Goal: Task Accomplishment & Management: Use online tool/utility

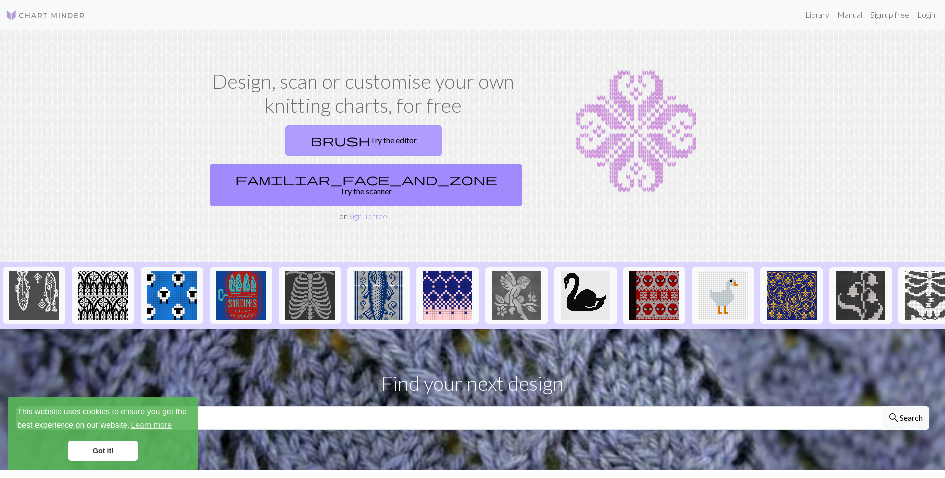
click at [286, 136] on link "brush Try the editor" at bounding box center [363, 140] width 157 height 31
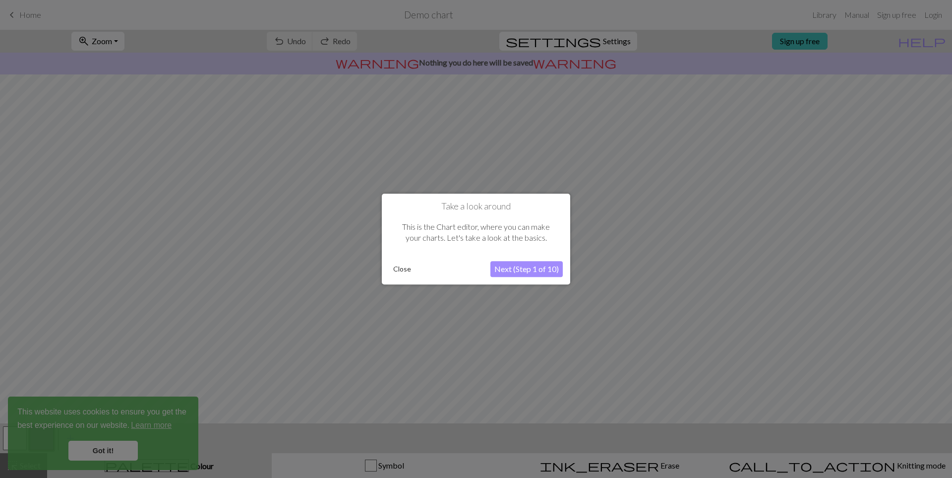
click at [404, 269] on button "Close" at bounding box center [402, 268] width 26 height 15
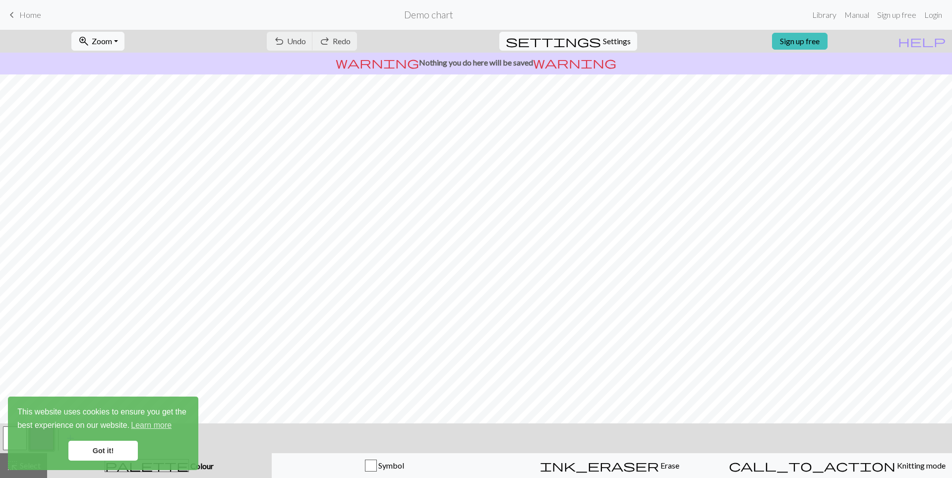
click at [125, 449] on link "Got it!" at bounding box center [102, 450] width 69 height 20
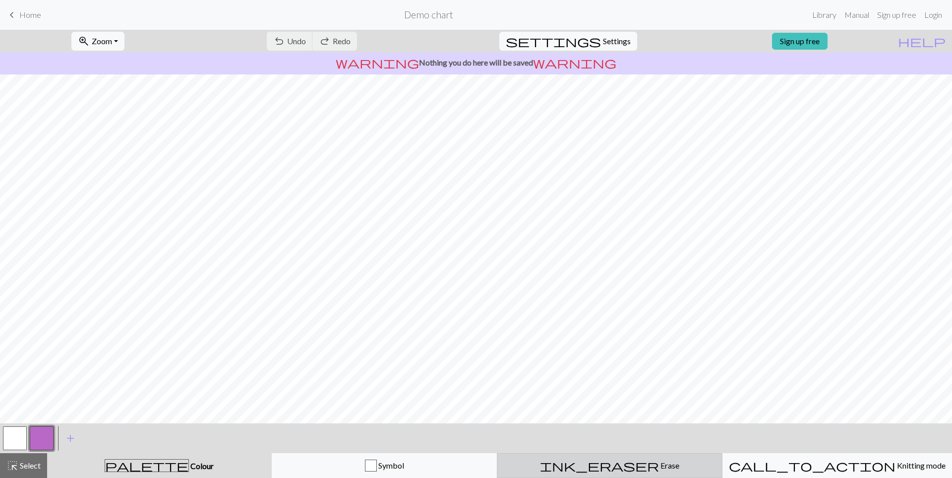
click at [659, 466] on span "Erase" at bounding box center [669, 464] width 20 height 9
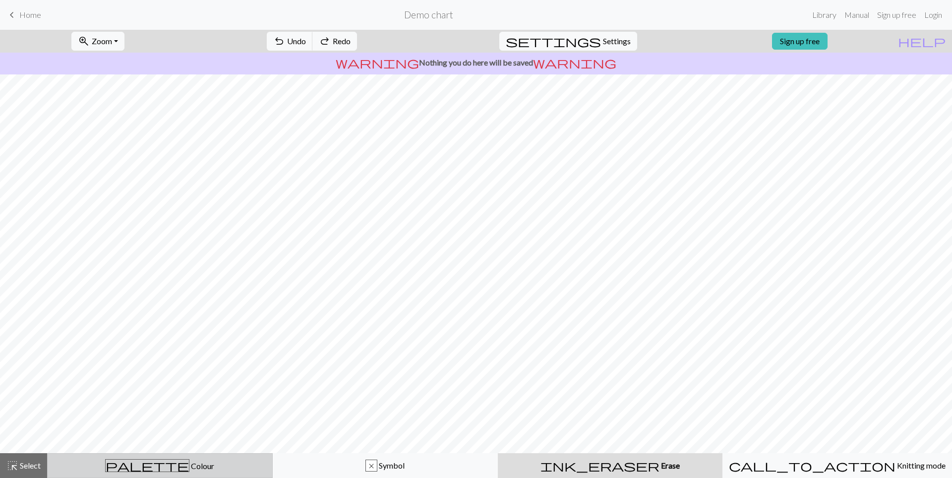
click at [189, 468] on span "Colour" at bounding box center [201, 465] width 25 height 9
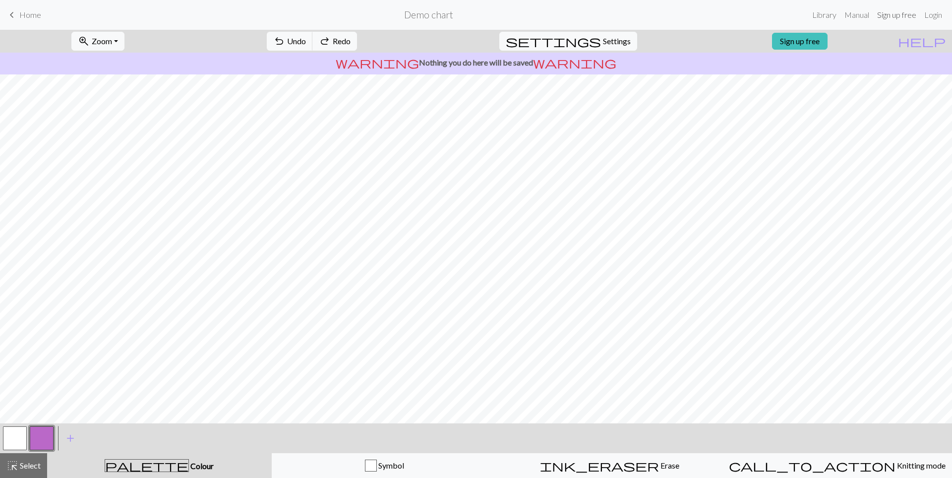
click at [910, 14] on link "Sign up free" at bounding box center [896, 15] width 47 height 20
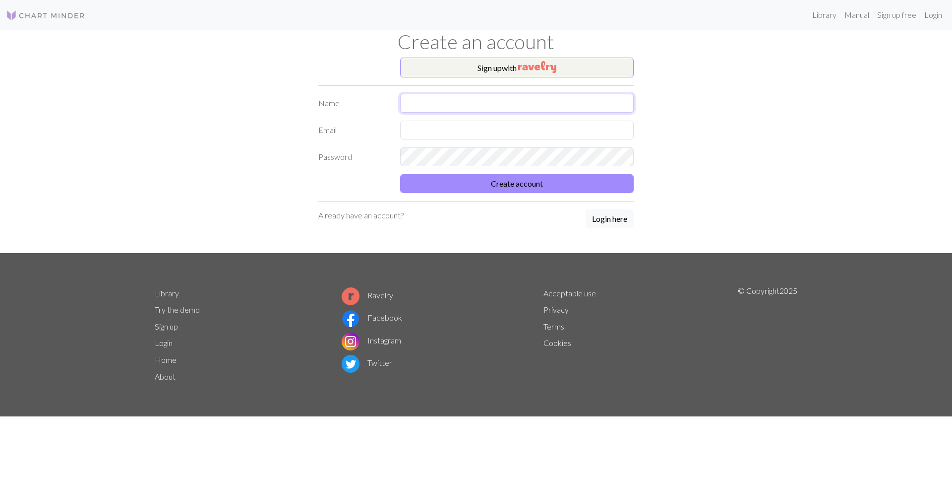
click at [408, 101] on input "text" at bounding box center [517, 103] width 234 height 19
click at [413, 86] on div "Sign up with Name [PERSON_NAME] Email Password Create account Already have an a…" at bounding box center [475, 155] width 327 height 195
click at [417, 102] on input "LEBOT" at bounding box center [517, 103] width 234 height 19
type input "charlotte"
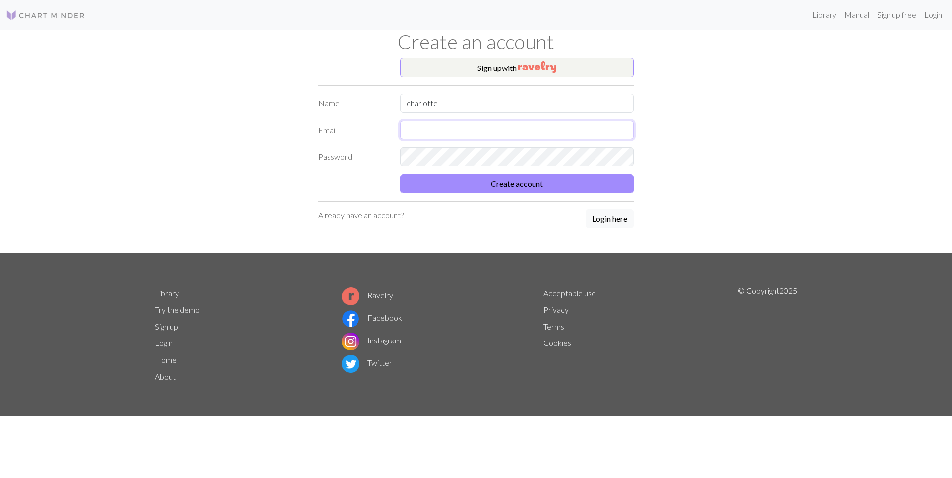
click at [463, 135] on input "text" at bounding box center [517, 129] width 234 height 19
type input "[EMAIL_ADDRESS][DOMAIN_NAME]"
click at [400, 174] on button "Create account" at bounding box center [517, 183] width 234 height 19
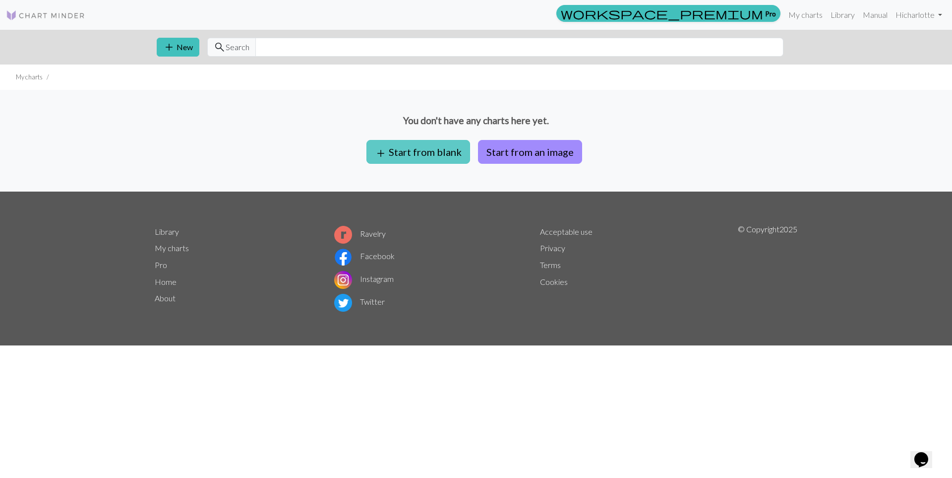
click at [436, 145] on button "add Start from blank" at bounding box center [418, 152] width 104 height 24
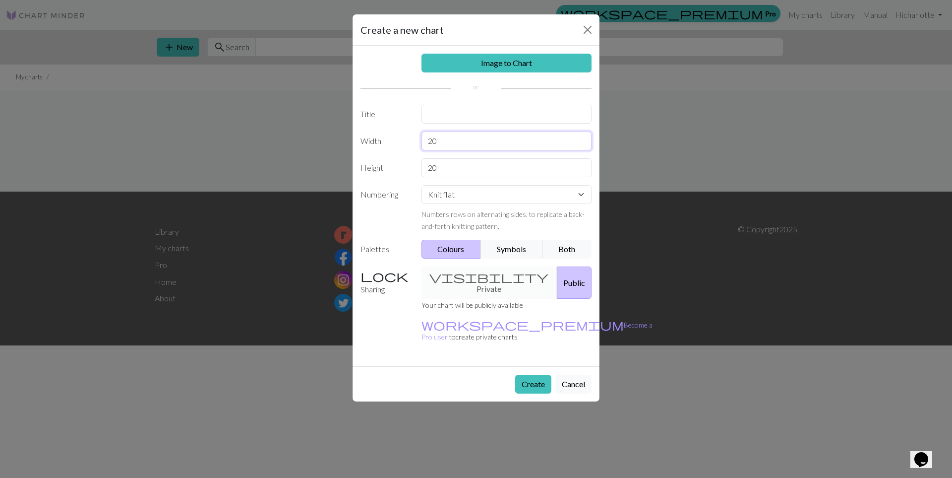
click at [430, 140] on input "20" at bounding box center [506, 140] width 171 height 19
type input "14"
click at [432, 164] on input "20" at bounding box center [506, 167] width 171 height 19
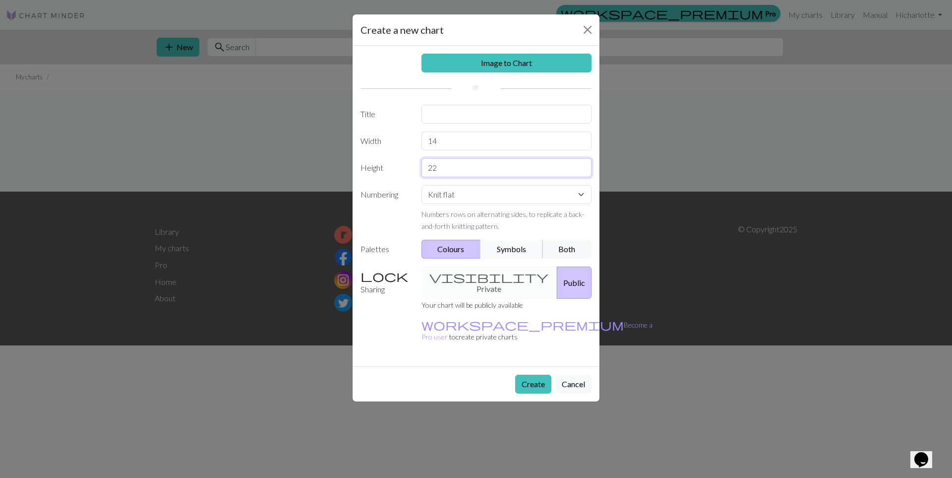
type input "22"
click at [499, 248] on button "Symbols" at bounding box center [511, 249] width 62 height 19
click at [568, 252] on button "Both" at bounding box center [567, 249] width 50 height 19
click at [486, 277] on div "visibility Private Public" at bounding box center [507, 282] width 182 height 32
click at [523, 374] on button "Create" at bounding box center [533, 383] width 36 height 19
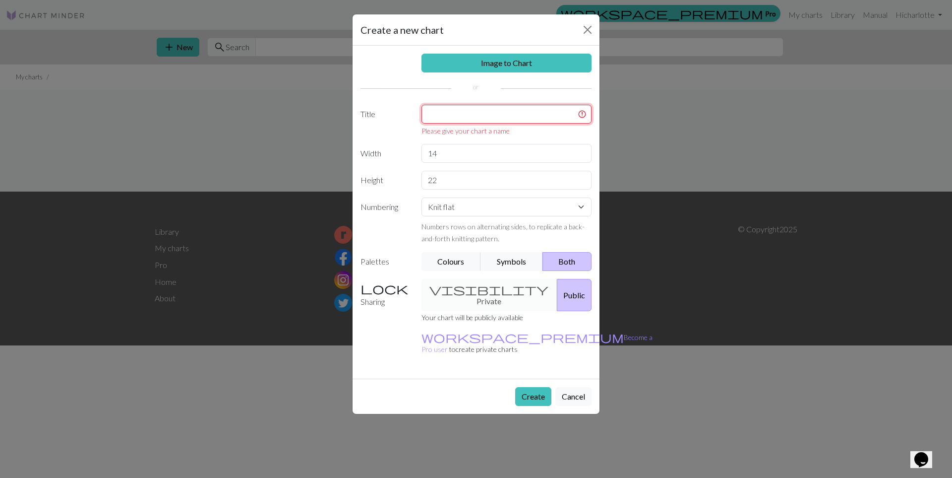
click at [459, 114] on input "text" at bounding box center [506, 114] width 171 height 19
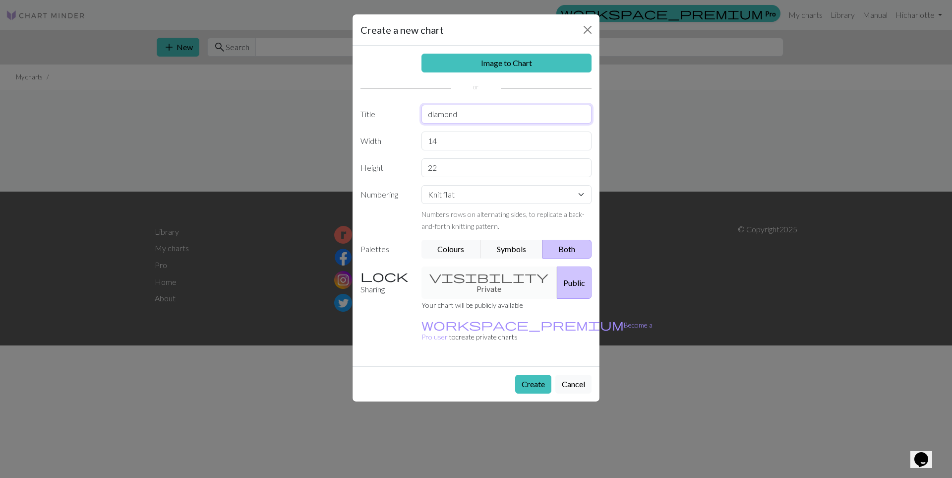
type input "diamond"
click at [533, 374] on button "Create" at bounding box center [533, 383] width 36 height 19
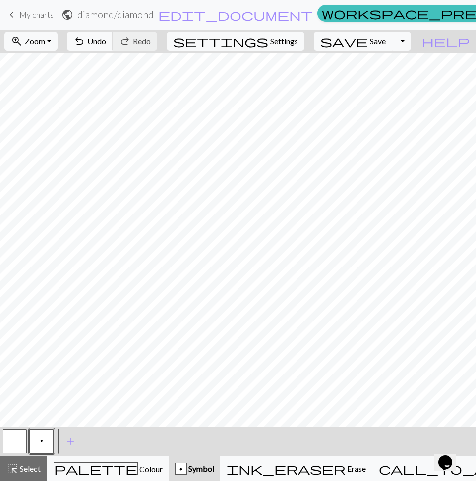
click at [205, 474] on div "p Symbol" at bounding box center [194, 469] width 39 height 12
click at [209, 477] on button "p Symbol" at bounding box center [194, 469] width 51 height 25
click at [72, 443] on span "add" at bounding box center [70, 442] width 12 height 14
click at [71, 442] on button "button" at bounding box center [69, 442] width 24 height 24
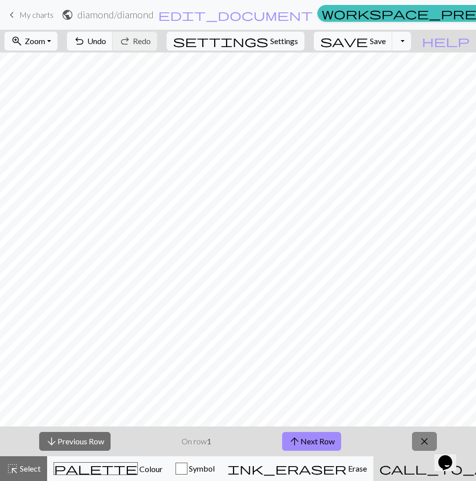
click at [418, 445] on button "close" at bounding box center [424, 441] width 25 height 19
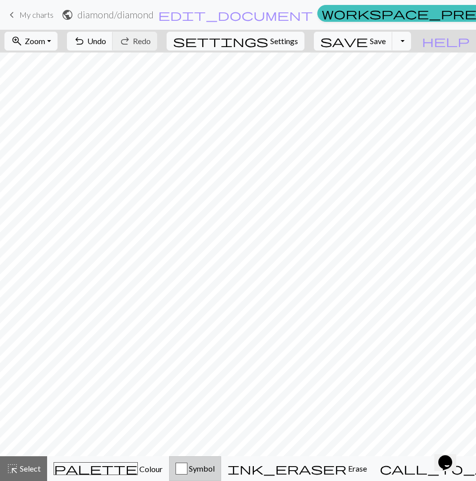
click at [215, 475] on div "Symbol" at bounding box center [195, 469] width 39 height 12
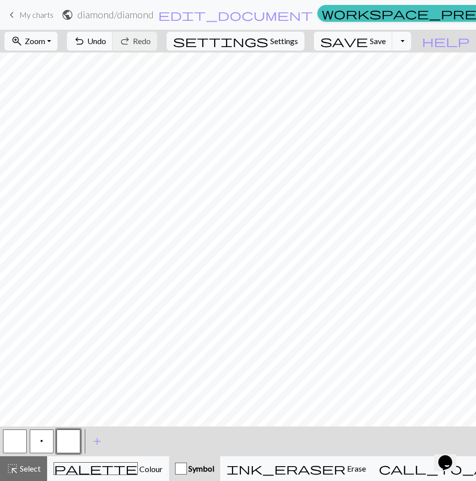
click at [43, 442] on span "p" at bounding box center [41, 441] width 3 height 8
click at [65, 440] on button "button" at bounding box center [69, 442] width 24 height 24
drag, startPoint x: 73, startPoint y: 435, endPoint x: 69, endPoint y: 449, distance: 13.8
click at [69, 449] on button "button" at bounding box center [69, 442] width 24 height 24
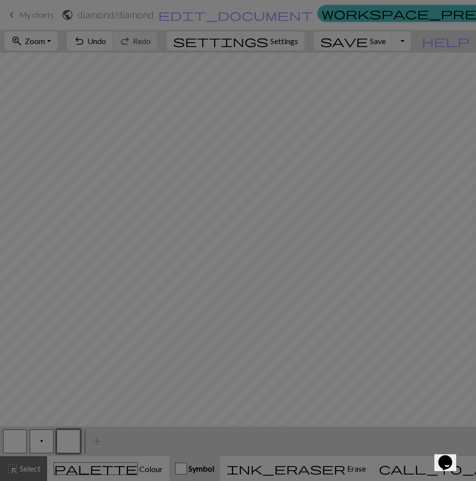
click at [70, 448] on div "Edit symbol Name d f g h j k p s t F H J O P T / | 0 1 2 3 4 5 6 7 8 9 e m n G …" at bounding box center [238, 240] width 476 height 481
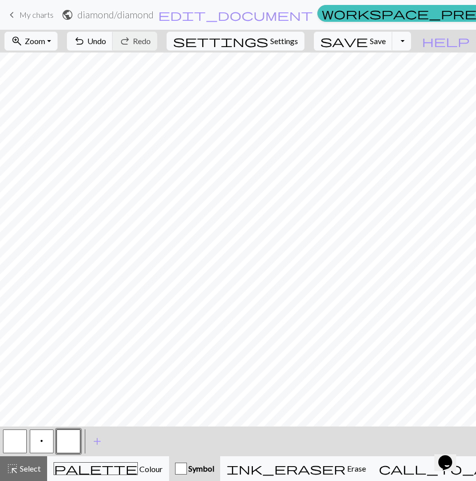
click at [70, 448] on button "button" at bounding box center [69, 442] width 24 height 24
click at [70, 448] on div "Edit symbol Name d f g h j k p s t F H J O P T / | 0 1 2 3 4 5 6 7 8 9 e m n G …" at bounding box center [238, 240] width 476 height 481
click at [70, 444] on button "button" at bounding box center [69, 442] width 24 height 24
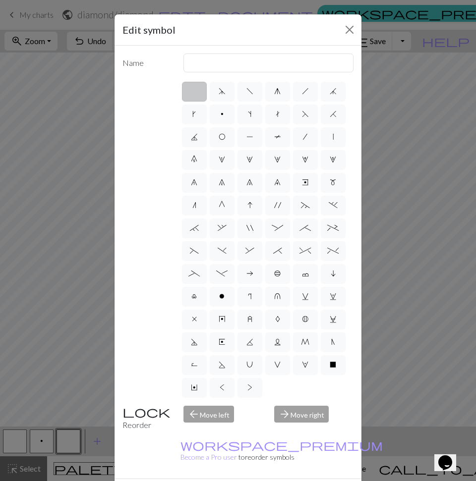
click at [301, 419] on div "arrow_forward Move right" at bounding box center [313, 418] width 91 height 25
click at [37, 445] on div "Edit symbol Name d f g h j k p s t F H J O P T / | 0 1 2 3 4 5 6 7 8 9 e m n G …" at bounding box center [238, 240] width 476 height 481
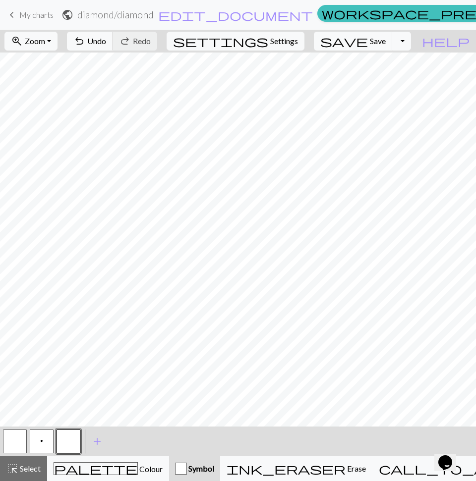
click at [37, 445] on button "p" at bounding box center [42, 442] width 24 height 24
click at [37, 445] on div "Edit symbol Name Purl d f g h j k p s t F H J O P T / | 0 1 2 3 4 5 6 7 8 9 e m…" at bounding box center [238, 240] width 476 height 481
click at [39, 437] on button "p" at bounding box center [42, 442] width 24 height 24
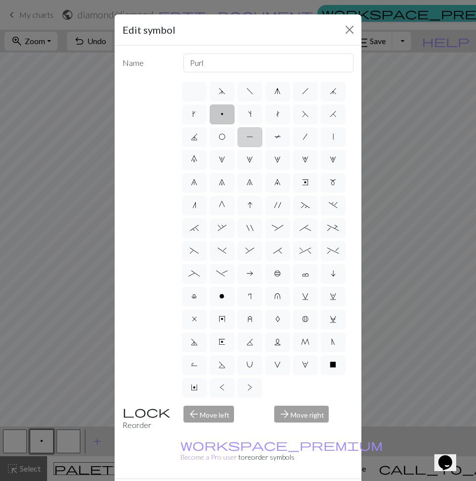
click at [253, 136] on span "P" at bounding box center [249, 137] width 7 height 8
click at [253, 136] on input "P" at bounding box center [249, 134] width 6 height 6
radio input "true"
type input "purl"
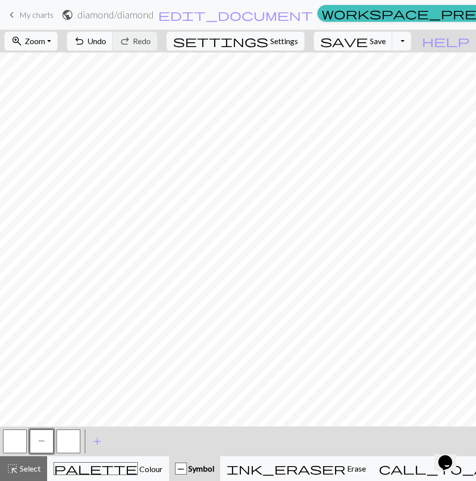
click at [39, 440] on span "P" at bounding box center [41, 441] width 7 height 8
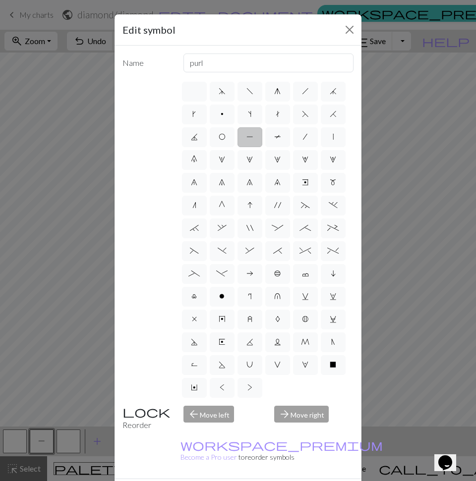
click at [44, 273] on div "Edit symbol Name purl d f g h j k p s t F H J O P T / | 0 1 2 3 4 5 6 7 8 9 e m…" at bounding box center [238, 240] width 476 height 481
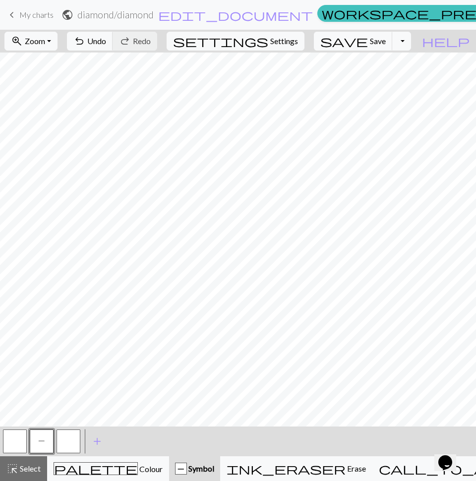
click at [67, 445] on button "button" at bounding box center [69, 442] width 24 height 24
click at [71, 440] on button "button" at bounding box center [69, 442] width 24 height 24
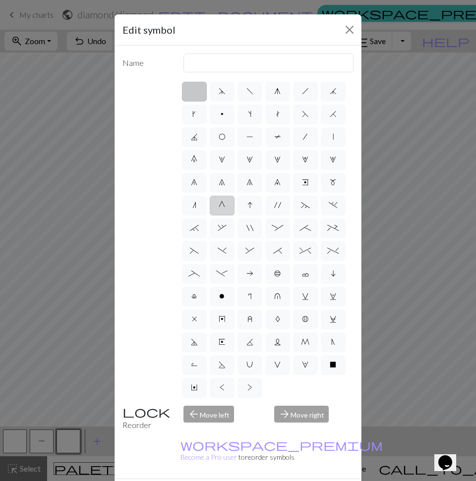
click at [221, 209] on span "G" at bounding box center [222, 205] width 6 height 8
click at [221, 206] on input "G" at bounding box center [222, 202] width 6 height 6
radio input "true"
type input "psso"
click at [54, 230] on div "Edit symbol Name psso d f g h j k p s t F H J O P T / | 0 1 2 3 4 5 6 7 8 9 e m…" at bounding box center [238, 240] width 476 height 481
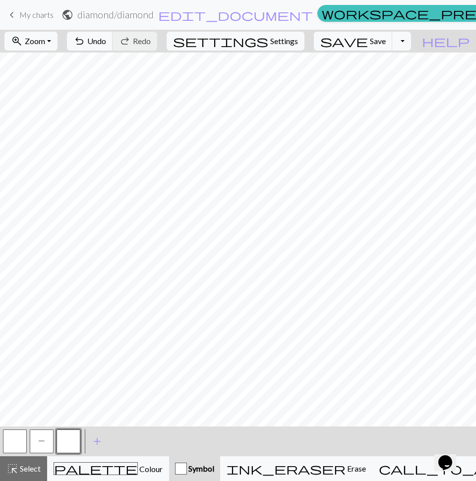
click at [67, 440] on button "button" at bounding box center [69, 442] width 24 height 24
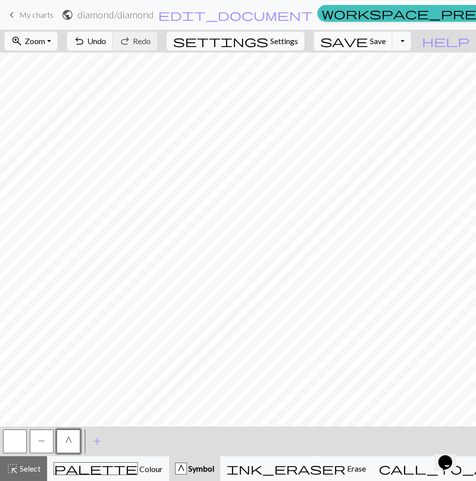
click at [64, 445] on button "G" at bounding box center [69, 442] width 24 height 24
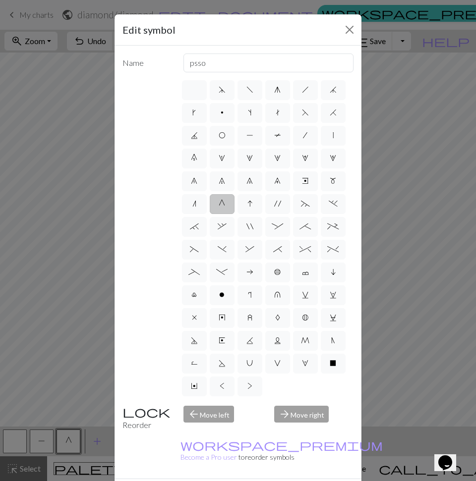
scroll to position [70, 0]
click at [274, 365] on span "V" at bounding box center [277, 364] width 6 height 8
click at [274, 365] on input "V" at bounding box center [277, 362] width 6 height 6
radio input "true"
type input "sl1 purlwise"
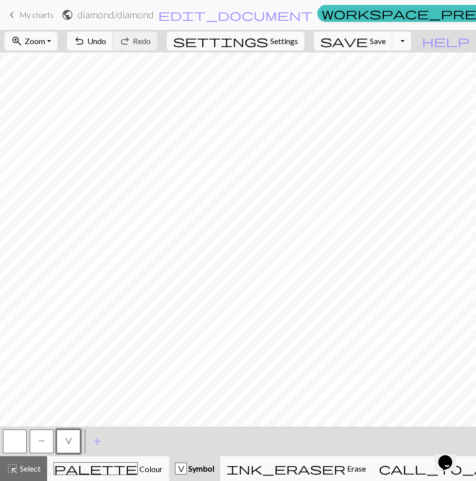
click at [411, 43] on button "Toggle Dropdown" at bounding box center [401, 41] width 19 height 19
click at [96, 439] on span "add" at bounding box center [97, 442] width 12 height 14
click at [96, 439] on button "button" at bounding box center [95, 442] width 24 height 24
click at [91, 444] on button "button" at bounding box center [95, 442] width 24 height 24
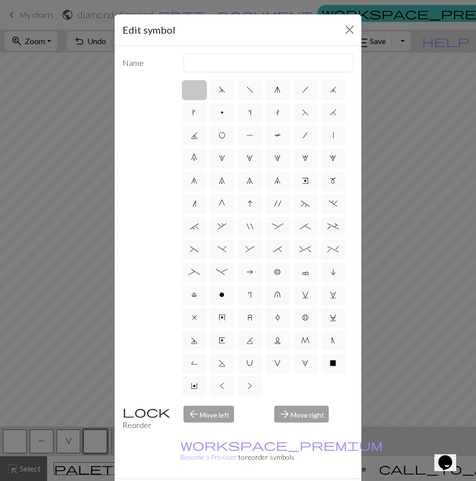
scroll to position [35, 0]
click at [301, 200] on span "~" at bounding box center [305, 204] width 9 height 8
click at [301, 199] on input "~" at bounding box center [304, 202] width 6 height 6
radio input "true"
type input "3+ stitch left twist"
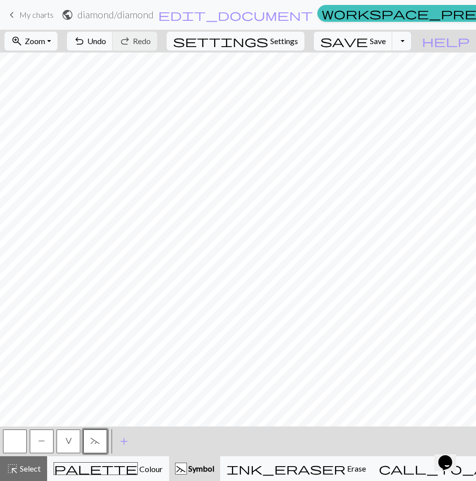
click at [92, 443] on span "~" at bounding box center [95, 441] width 9 height 8
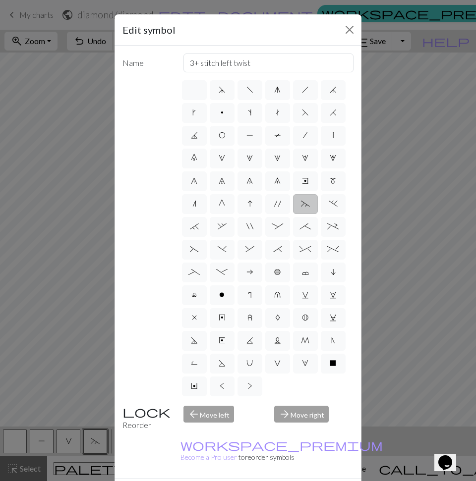
scroll to position [0, 0]
click at [434, 327] on div "Edit symbol Name 3+ stitch left twist d f g h j k p s t F H J O P T / | 0 1 2 3…" at bounding box center [238, 240] width 476 height 481
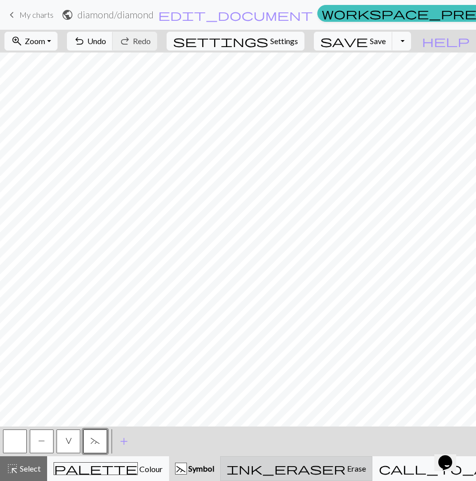
click at [311, 477] on button "ink_eraser Erase Erase" at bounding box center [296, 469] width 152 height 25
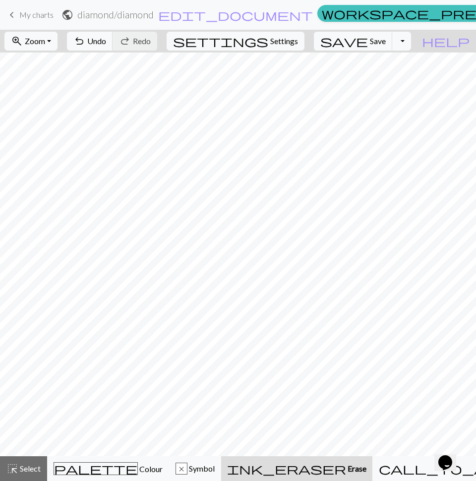
click at [346, 471] on span "Erase" at bounding box center [356, 468] width 20 height 9
click at [215, 465] on div "x Symbol" at bounding box center [195, 469] width 39 height 12
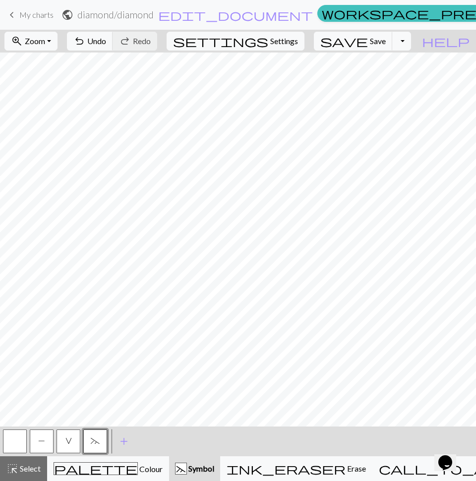
click at [70, 440] on span "V" at bounding box center [68, 441] width 6 height 8
click at [106, 38] on span "Undo" at bounding box center [96, 40] width 19 height 9
click at [94, 446] on button "~" at bounding box center [95, 442] width 24 height 24
click at [89, 438] on button "~" at bounding box center [95, 442] width 24 height 24
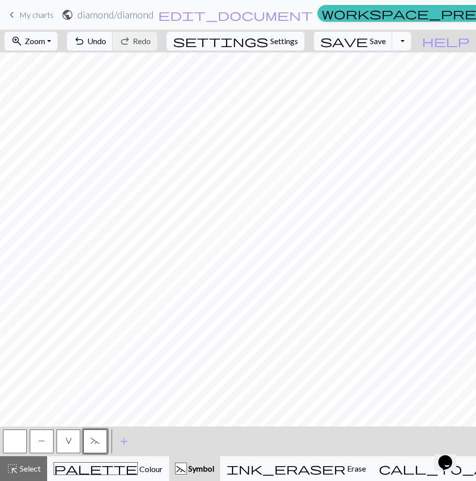
click at [10, 440] on button "button" at bounding box center [15, 442] width 24 height 24
click at [92, 448] on button "~" at bounding box center [95, 442] width 24 height 24
click at [18, 442] on button "button" at bounding box center [15, 442] width 24 height 24
click at [95, 447] on button "~" at bounding box center [95, 442] width 24 height 24
click at [12, 451] on button "button" at bounding box center [15, 442] width 24 height 24
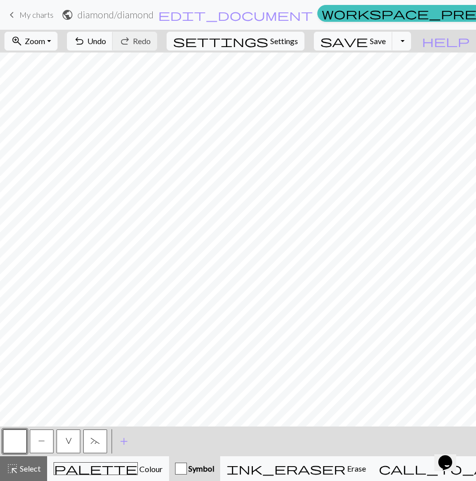
click at [97, 442] on span "~" at bounding box center [95, 441] width 9 height 8
click at [16, 447] on button "button" at bounding box center [15, 442] width 24 height 24
click at [85, 445] on button "~" at bounding box center [95, 442] width 24 height 24
click at [49, 439] on button "P" at bounding box center [42, 442] width 24 height 24
click at [65, 446] on button "V" at bounding box center [69, 442] width 24 height 24
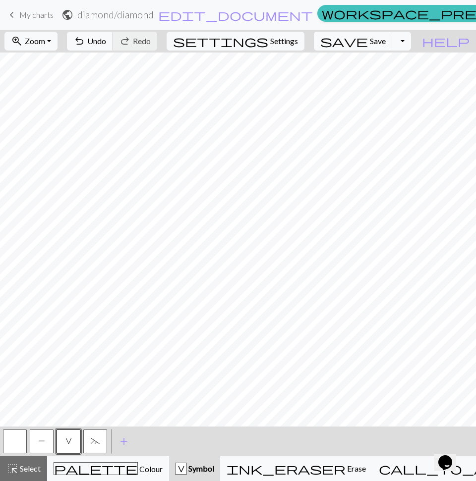
click at [72, 438] on button "V" at bounding box center [69, 442] width 24 height 24
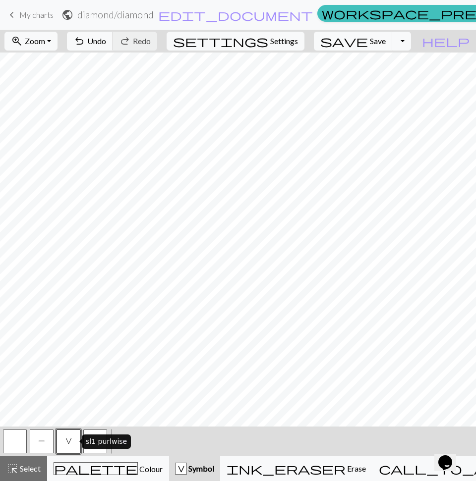
click at [69, 445] on span "V" at bounding box center [68, 441] width 6 height 8
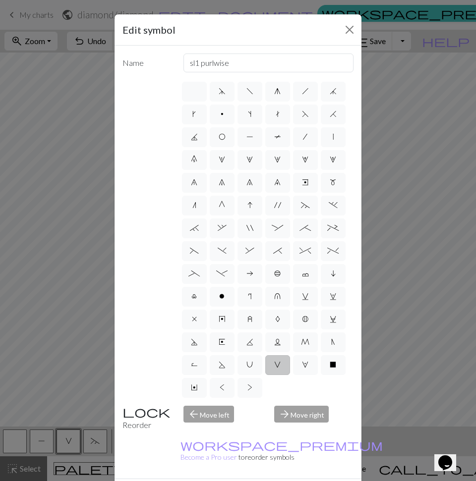
click at [27, 362] on div "Edit symbol Name sl1 purlwise d f g h j k p s t F H J O P T / | 0 1 2 3 4 5 6 7…" at bounding box center [238, 240] width 476 height 481
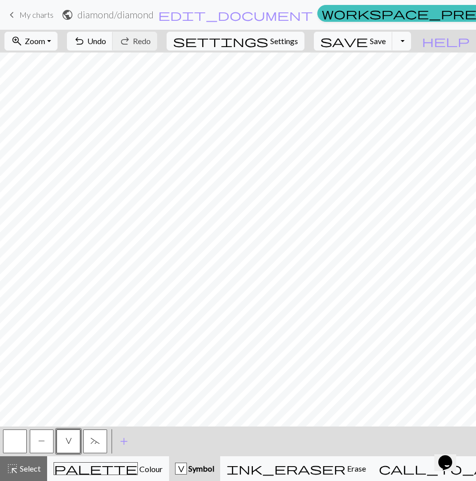
click at [42, 440] on span "P" at bounding box center [41, 441] width 7 height 8
click at [50, 441] on button "P" at bounding box center [42, 442] width 24 height 24
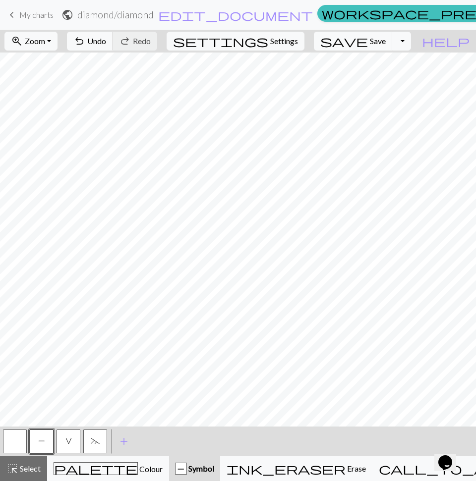
click at [62, 446] on button "V" at bounding box center [69, 442] width 24 height 24
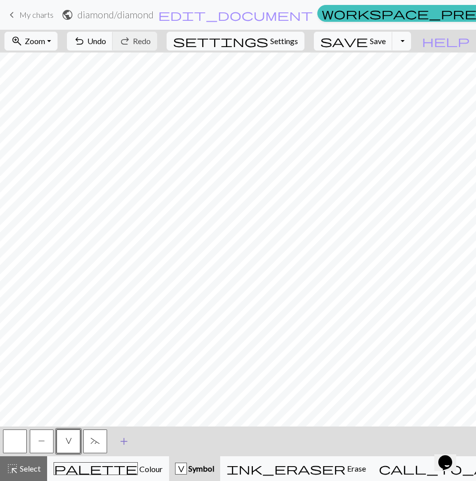
click at [122, 443] on span "add" at bounding box center [124, 442] width 12 height 14
click at [122, 443] on button "button" at bounding box center [122, 442] width 24 height 24
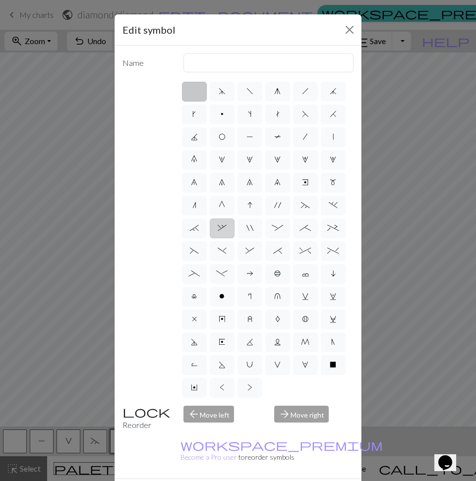
click at [235, 239] on label "," at bounding box center [222, 229] width 25 height 20
click at [224, 229] on input "," at bounding box center [221, 225] width 6 height 6
radio input "true"
type input "3+ stitch right twist"
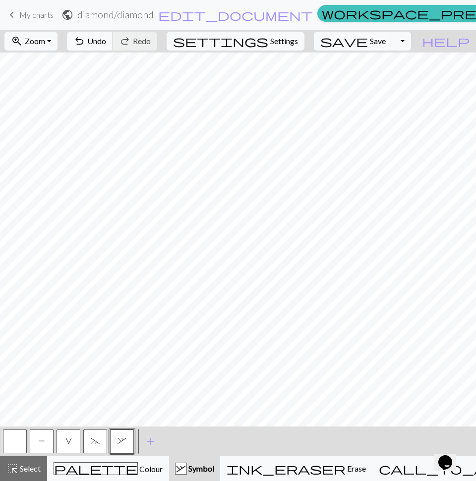
click at [45, 442] on span "P" at bounding box center [41, 441] width 7 height 8
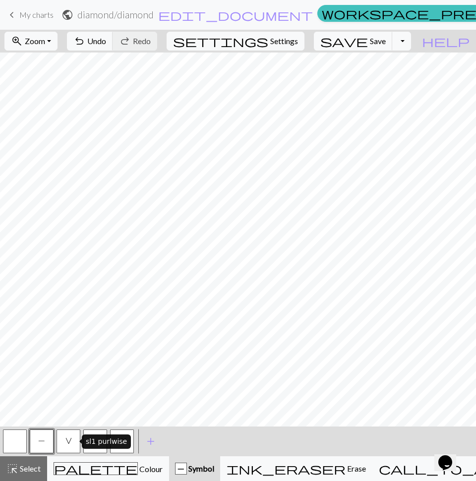
click at [73, 445] on button "V" at bounding box center [69, 442] width 24 height 24
click at [66, 446] on button "V" at bounding box center [69, 442] width 24 height 24
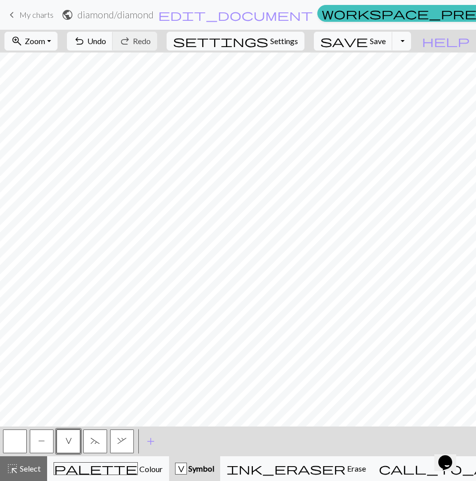
click at [123, 446] on button "," at bounding box center [122, 442] width 24 height 24
click at [118, 439] on span "," at bounding box center [122, 441] width 9 height 8
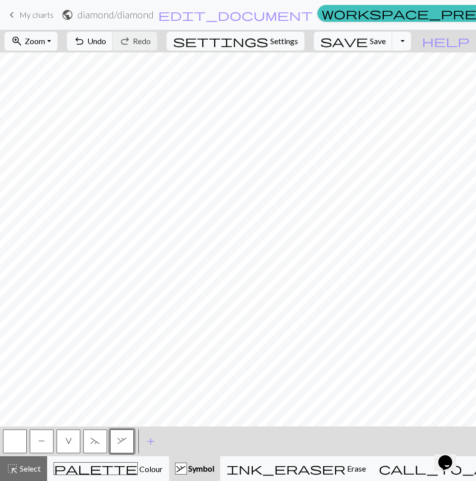
click at [64, 432] on button "V" at bounding box center [69, 442] width 24 height 24
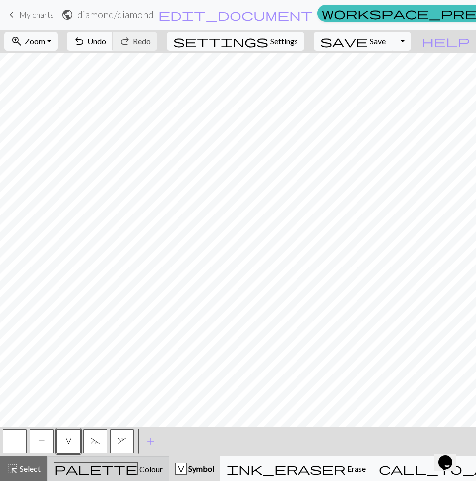
click at [93, 469] on span "palette" at bounding box center [95, 469] width 83 height 14
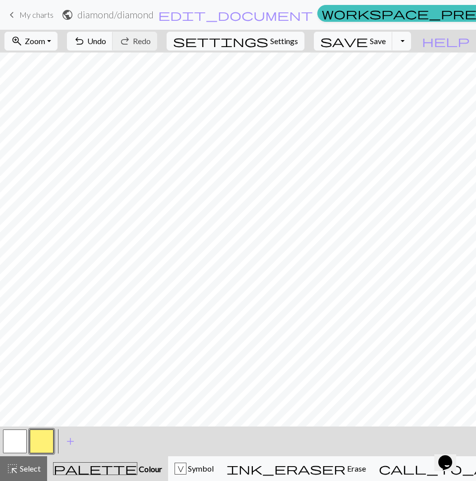
click at [50, 443] on button "button" at bounding box center [42, 442] width 24 height 24
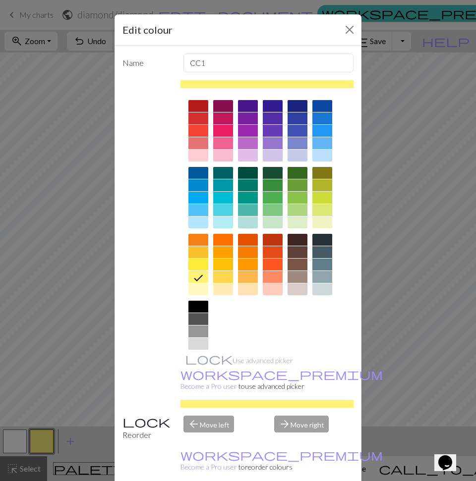
click at [191, 287] on div at bounding box center [198, 290] width 20 height 12
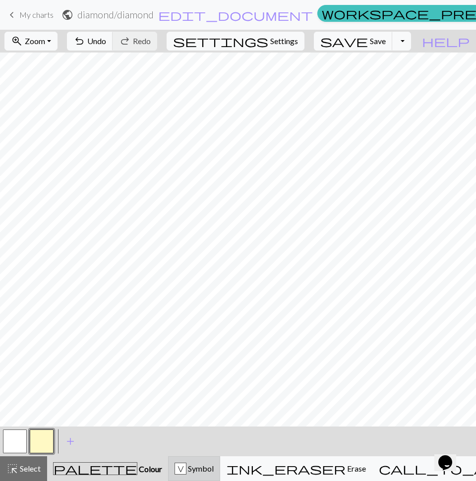
click at [220, 477] on button "V Symbol" at bounding box center [194, 469] width 52 height 25
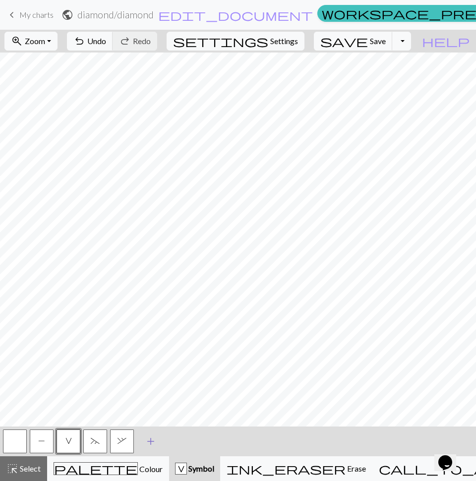
click at [145, 442] on span "add" at bounding box center [151, 442] width 12 height 14
click at [145, 442] on button "button" at bounding box center [149, 442] width 24 height 24
click at [148, 450] on button "button" at bounding box center [149, 442] width 24 height 24
click at [148, 463] on button "Delete" at bounding box center [140, 472] width 36 height 19
click at [138, 444] on div "add Add a symbol" at bounding box center [151, 442] width 28 height 30
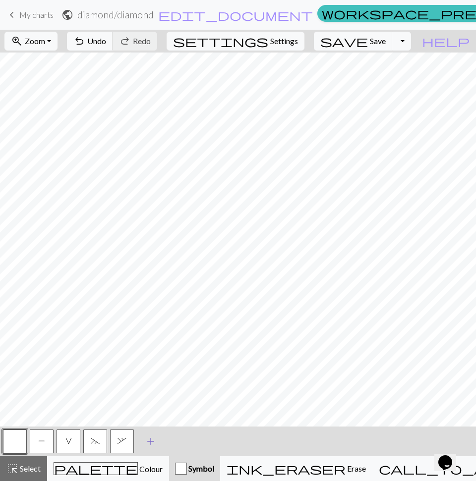
click at [145, 444] on span "add" at bounding box center [151, 442] width 12 height 14
click at [154, 432] on button "button" at bounding box center [149, 442] width 24 height 24
click at [152, 440] on button "button" at bounding box center [149, 442] width 24 height 24
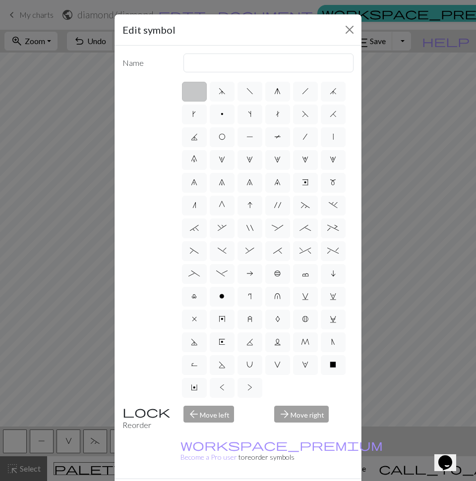
click at [65, 386] on div "Edit symbol Name d f g h j k p s t F H J O P T / | 0 1 2 3 4 5 6 7 8 9 e m n G …" at bounding box center [238, 240] width 476 height 481
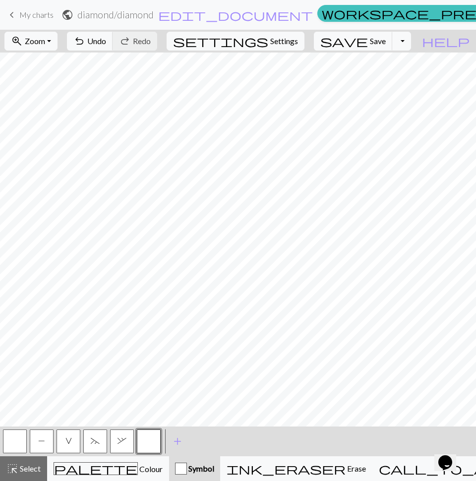
click at [142, 445] on button "button" at bounding box center [149, 442] width 24 height 24
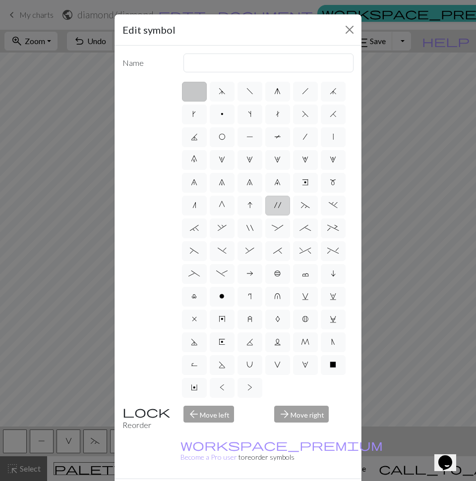
click at [274, 209] on span "'" at bounding box center [277, 205] width 7 height 8
click at [274, 206] on input "'" at bounding box center [277, 202] width 6 height 6
radio input "true"
type input "cable extra"
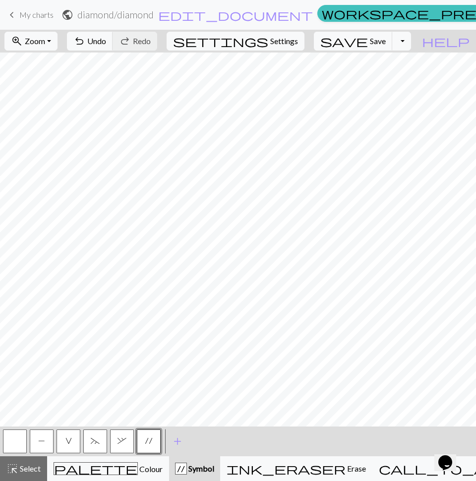
click at [17, 443] on button "button" at bounding box center [15, 442] width 24 height 24
click at [181, 443] on span "add" at bounding box center [178, 442] width 12 height 14
click at [181, 443] on button "button" at bounding box center [176, 442] width 24 height 24
click at [178, 440] on button "button" at bounding box center [176, 442] width 24 height 24
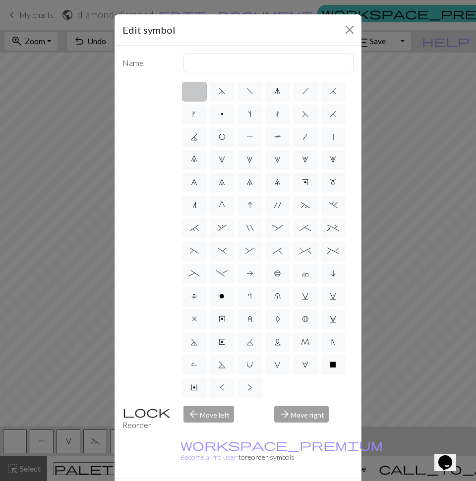
click at [446, 289] on div "Edit symbol Name d f g h j k p s t F H J O P T / | 0 1 2 3 4 5 6 7 8 9 e m n G …" at bounding box center [238, 240] width 476 height 481
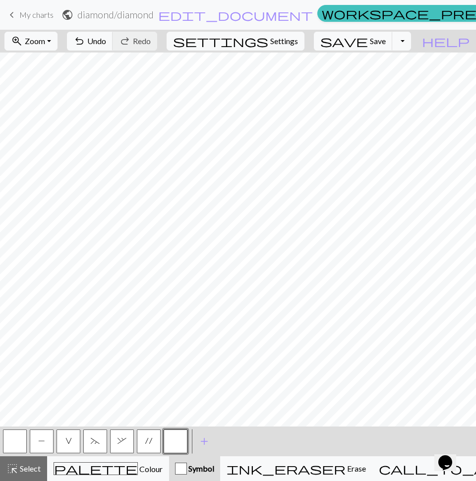
drag, startPoint x: 143, startPoint y: 447, endPoint x: 149, endPoint y: 437, distance: 11.6
click at [146, 442] on button "'" at bounding box center [149, 442] width 24 height 24
click at [18, 444] on button "button" at bounding box center [15, 442] width 24 height 24
click at [143, 442] on button "'" at bounding box center [149, 442] width 24 height 24
click at [67, 443] on span "V" at bounding box center [68, 441] width 6 height 8
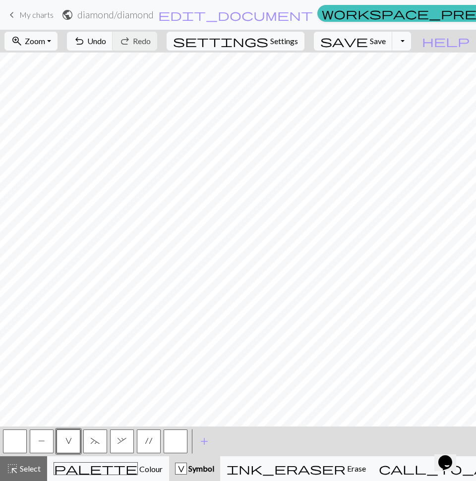
click at [144, 438] on button "'" at bounding box center [149, 442] width 24 height 24
click at [48, 440] on button "P" at bounding box center [42, 442] width 24 height 24
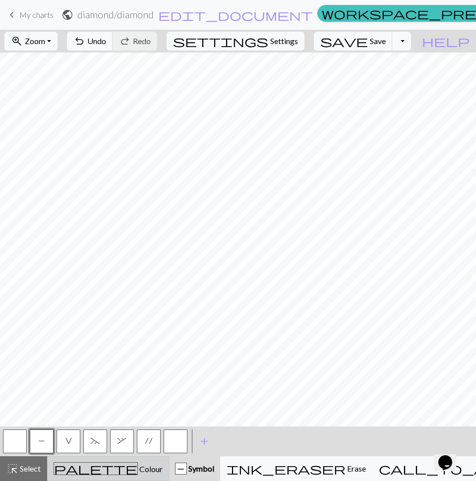
click at [138, 469] on div "palette Colour Colour" at bounding box center [108, 469] width 109 height 13
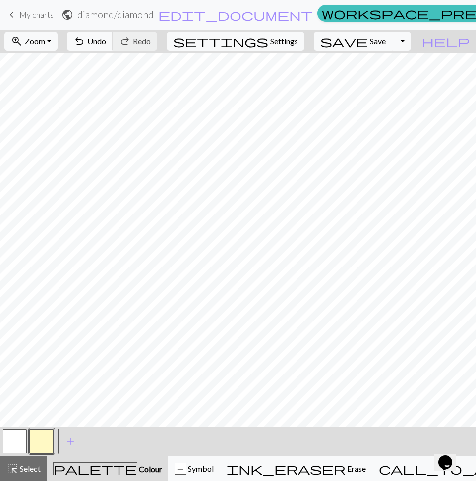
click at [41, 443] on button "button" at bounding box center [42, 442] width 24 height 24
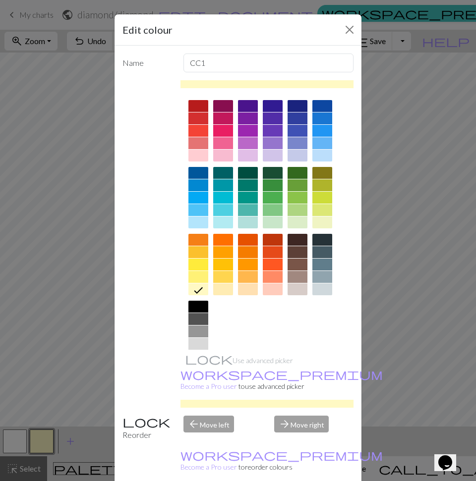
drag, startPoint x: 294, startPoint y: 472, endPoint x: 295, endPoint y: 464, distance: 8.6
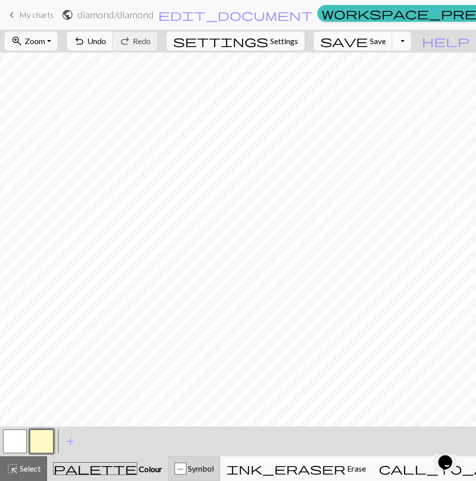
click at [214, 470] on span "Symbol" at bounding box center [199, 468] width 27 height 9
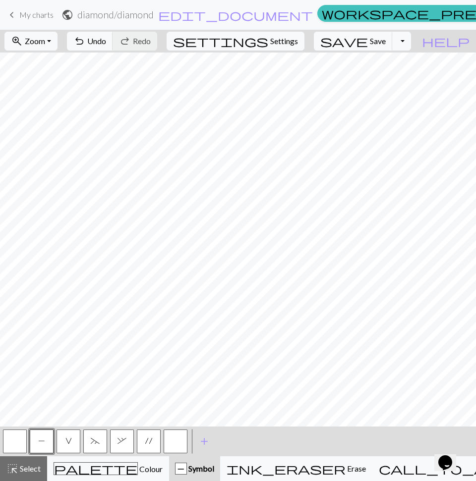
click at [150, 441] on span "'" at bounding box center [148, 441] width 7 height 8
click at [123, 437] on span "," at bounding box center [122, 441] width 9 height 8
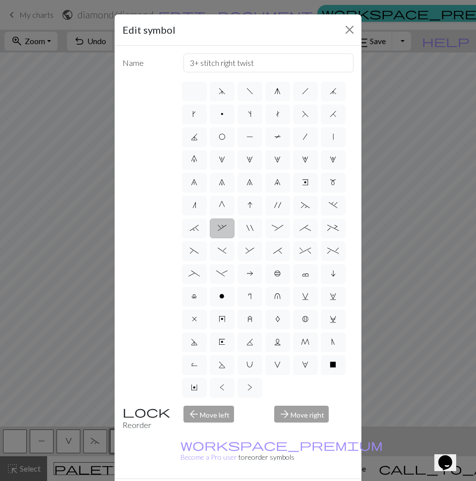
click at [35, 345] on div "Edit symbol Name 3+ stitch right twist d f g h j k p s t F H J O P T / | 0 1 2 …" at bounding box center [238, 240] width 476 height 481
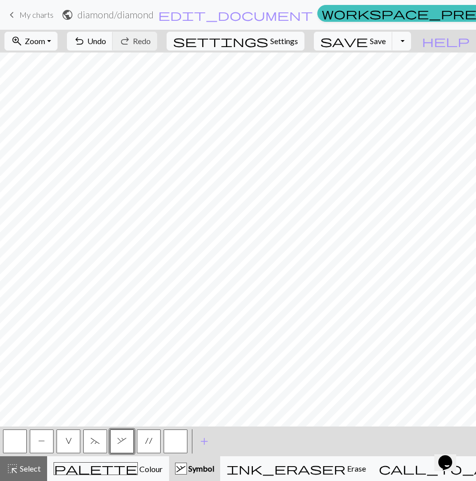
click at [94, 451] on button "~" at bounding box center [95, 442] width 24 height 24
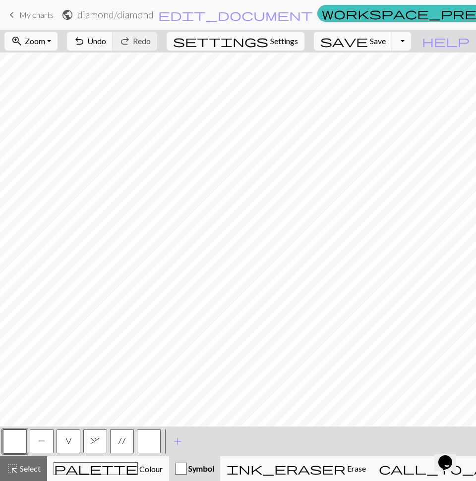
click at [95, 444] on span "," at bounding box center [95, 441] width 9 height 8
click at [123, 439] on span "'" at bounding box center [122, 441] width 7 height 8
click at [146, 443] on button "button" at bounding box center [149, 442] width 24 height 24
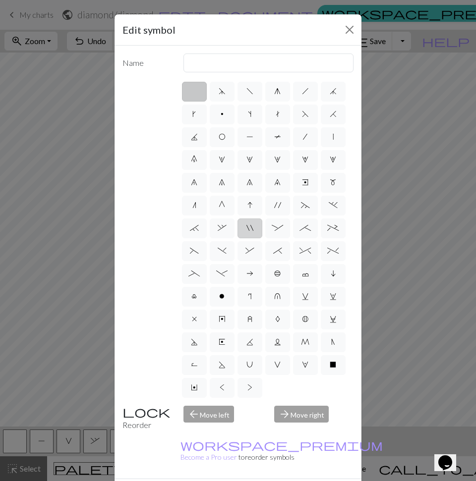
click at [253, 232] on span """ at bounding box center [249, 228] width 7 height 8
click at [253, 229] on input """ at bounding box center [249, 225] width 6 height 6
radio input "true"
type input "cable extra"
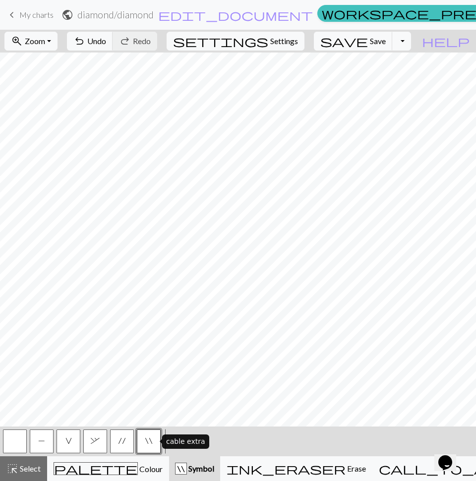
click at [148, 446] on button """ at bounding box center [149, 442] width 24 height 24
click at [148, 463] on button "Delete" at bounding box center [140, 472] width 36 height 19
click at [92, 444] on span "," at bounding box center [95, 441] width 9 height 8
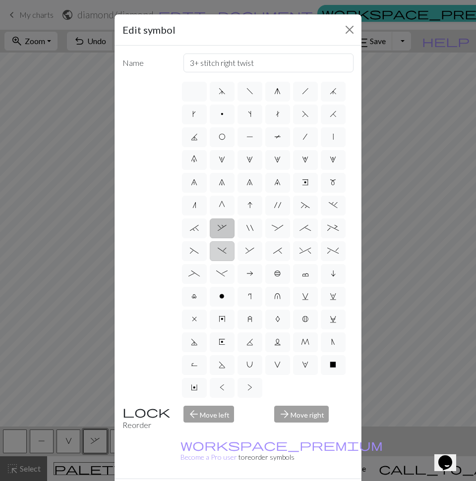
click at [227, 255] on span ")" at bounding box center [222, 251] width 9 height 8
click at [224, 251] on input ")" at bounding box center [221, 248] width 6 height 6
radio input "true"
type input "right part of left 3+ stitch cable, wyif"
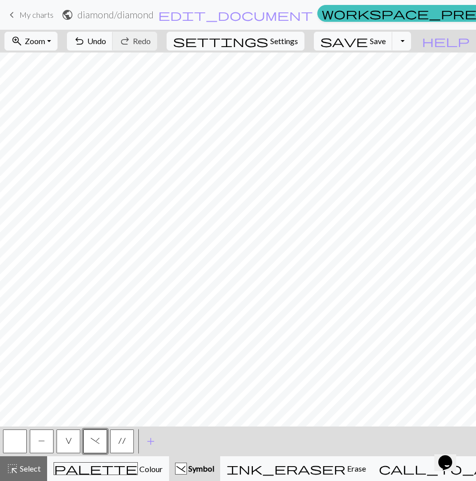
click at [95, 447] on button ")" at bounding box center [95, 442] width 24 height 24
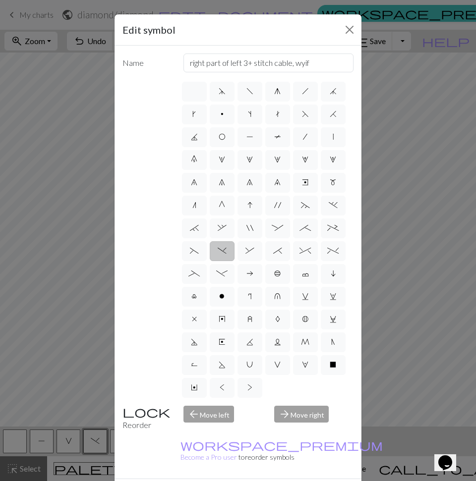
click at [88, 368] on div "Edit symbol Name right part of left 3+ stitch cable, wyif d f g h j k p s t F H…" at bounding box center [238, 240] width 476 height 481
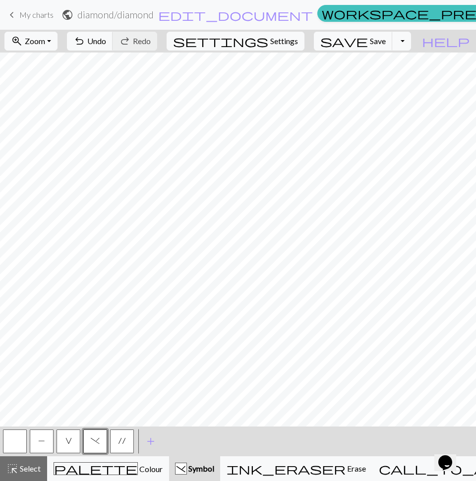
click at [45, 443] on span "P" at bounding box center [41, 441] width 7 height 8
click at [59, 437] on button "V" at bounding box center [69, 442] width 24 height 24
click at [121, 443] on span "'" at bounding box center [122, 441] width 7 height 8
click at [47, 440] on button "P" at bounding box center [42, 442] width 24 height 24
click at [14, 442] on button "button" at bounding box center [15, 442] width 24 height 24
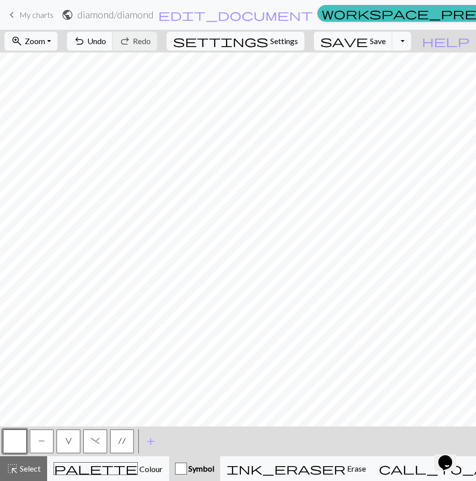
click at [37, 442] on button "P" at bounding box center [42, 442] width 24 height 24
click at [73, 442] on button "V" at bounding box center [69, 442] width 24 height 24
click at [214, 468] on span "Symbol" at bounding box center [200, 468] width 27 height 9
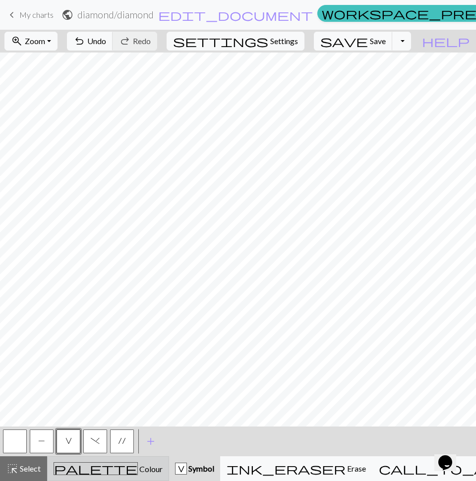
click at [138, 469] on span "Colour" at bounding box center [150, 469] width 25 height 9
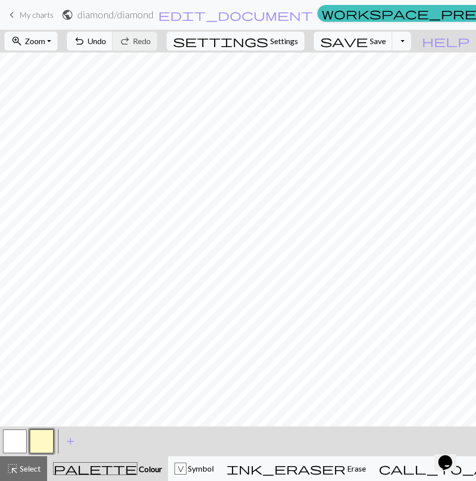
click at [121, 471] on div "palette Colour Colour" at bounding box center [107, 469] width 109 height 13
click at [220, 477] on button "V Symbol" at bounding box center [194, 469] width 52 height 25
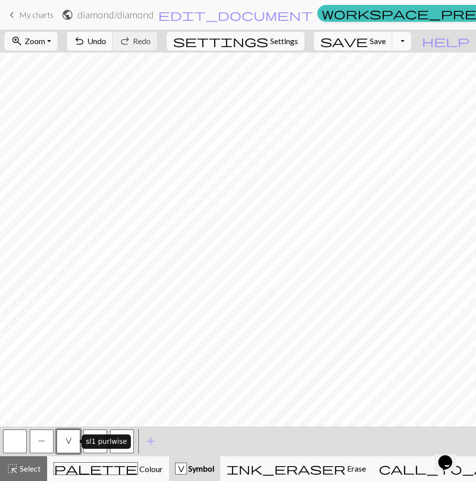
click at [57, 448] on button "V" at bounding box center [69, 442] width 24 height 24
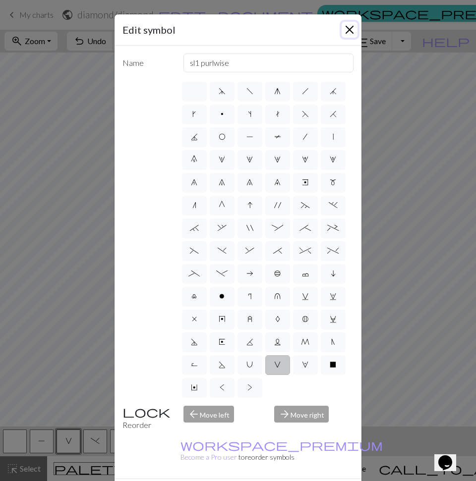
click at [348, 31] on button "Close" at bounding box center [350, 30] width 16 height 16
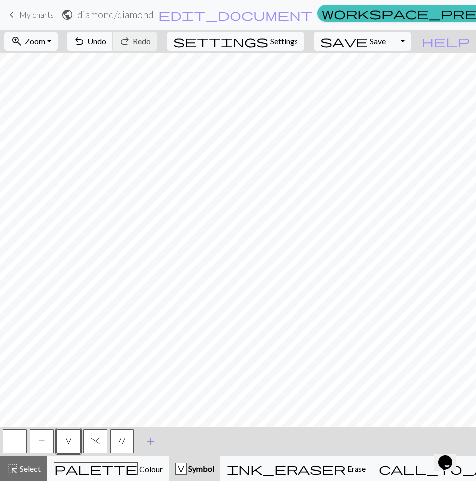
click at [152, 441] on span "add" at bounding box center [151, 442] width 12 height 14
click at [152, 440] on button "button" at bounding box center [149, 442] width 24 height 24
click at [147, 434] on button "button" at bounding box center [149, 442] width 24 height 24
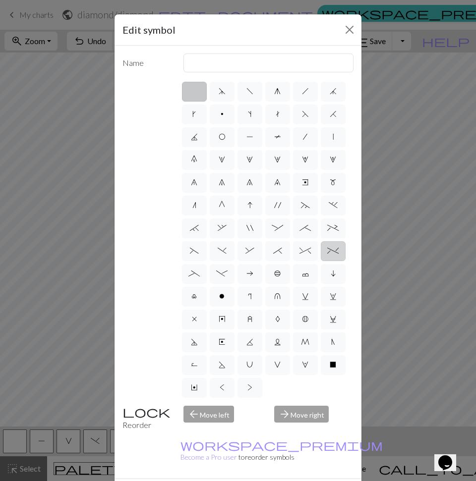
click at [321, 261] on label "%" at bounding box center [333, 251] width 25 height 20
click at [327, 251] on input "%" at bounding box center [330, 248] width 6 height 6
radio input "true"
type input "2 stitch left twist cable"
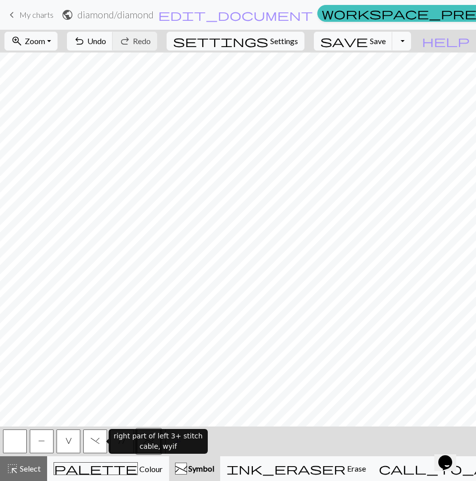
click at [103, 441] on button ")" at bounding box center [95, 442] width 24 height 24
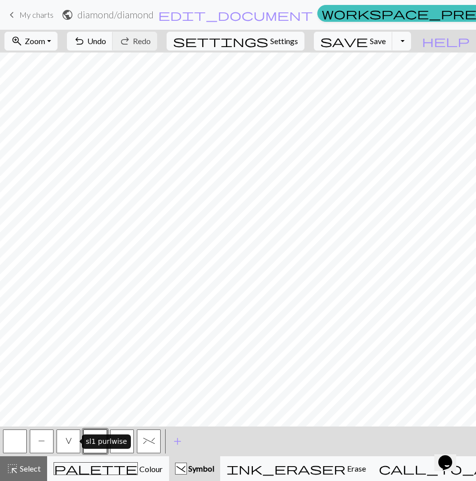
click at [63, 445] on button "V" at bounding box center [69, 442] width 24 height 24
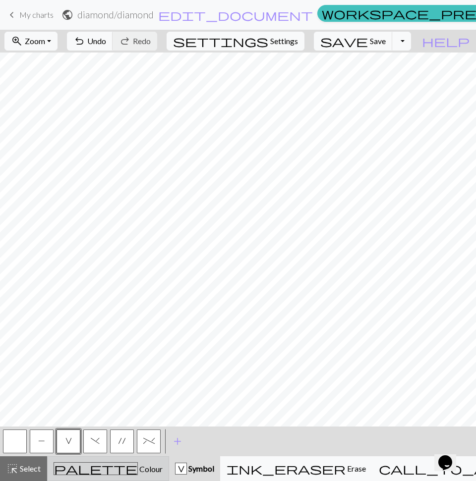
click at [135, 473] on div "palette Colour Colour" at bounding box center [108, 469] width 109 height 13
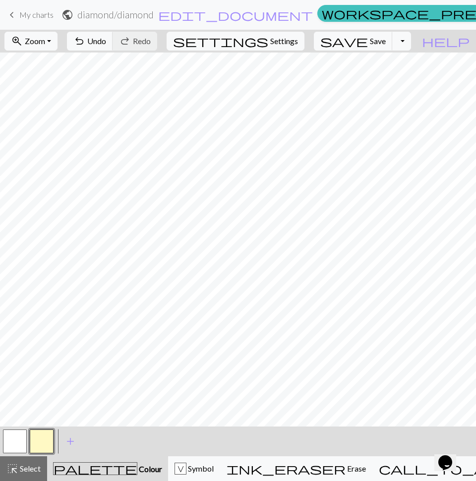
click at [38, 437] on button "button" at bounding box center [42, 442] width 24 height 24
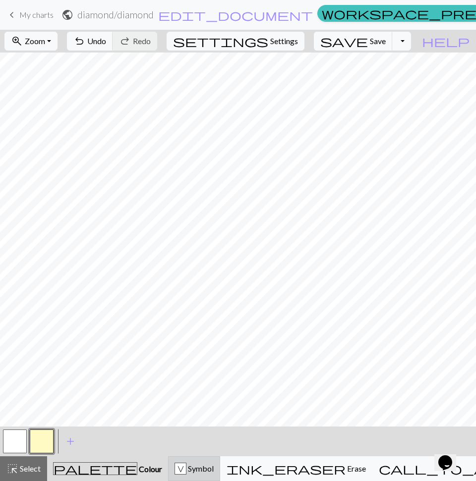
click at [214, 474] on div "V Symbol" at bounding box center [194, 469] width 39 height 12
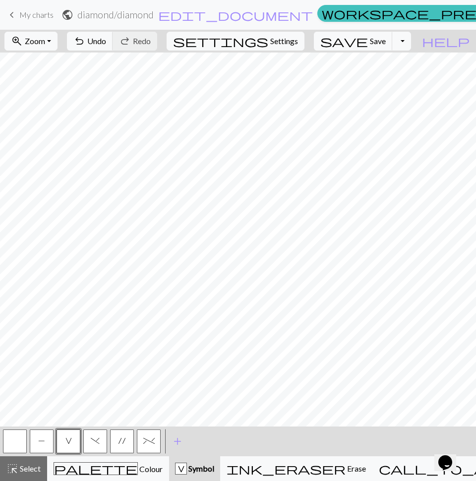
click at [43, 444] on span "P" at bounding box center [41, 441] width 7 height 8
click at [68, 445] on span "V" at bounding box center [68, 441] width 6 height 8
click at [386, 41] on span "Save" at bounding box center [378, 40] width 16 height 9
click at [411, 45] on button "Toggle Dropdown" at bounding box center [401, 41] width 19 height 19
click at [391, 76] on button "save_alt Download" at bounding box center [329, 79] width 164 height 16
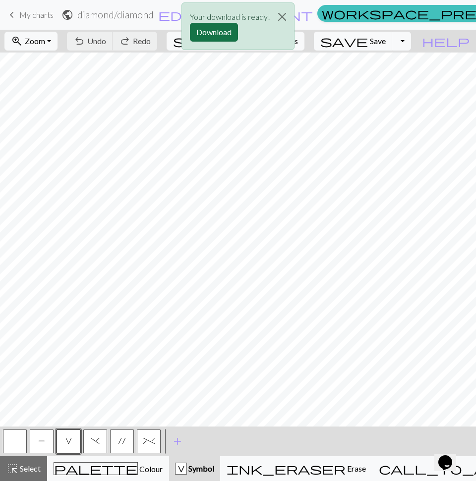
click at [197, 35] on button "Download" at bounding box center [214, 32] width 48 height 19
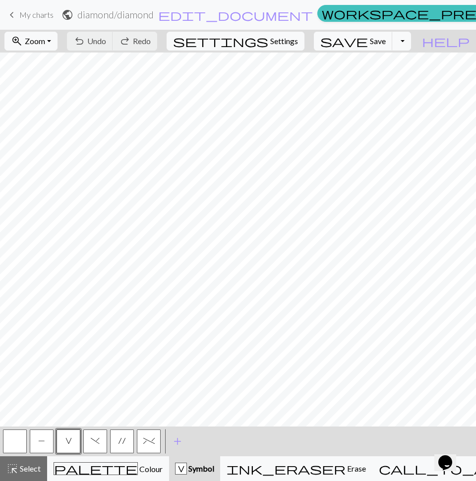
click at [45, 19] on span "My charts" at bounding box center [36, 14] width 34 height 9
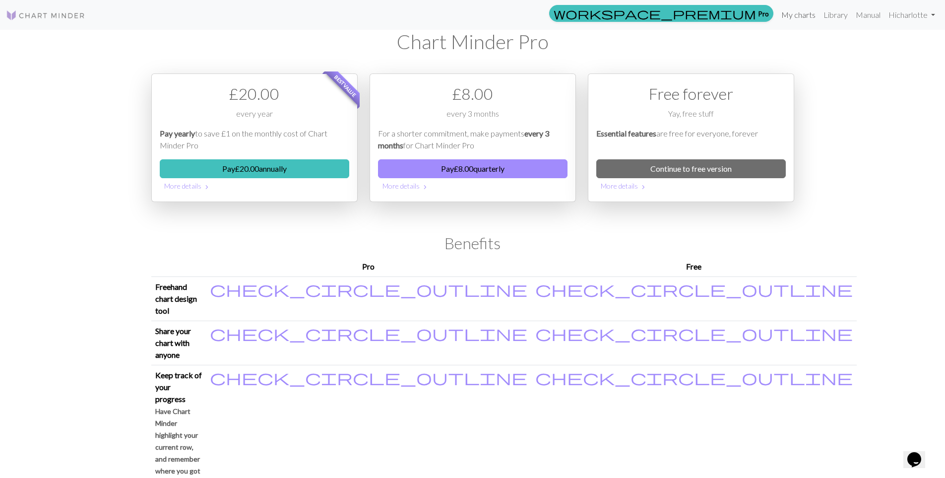
click at [808, 20] on link "My charts" at bounding box center [798, 15] width 42 height 20
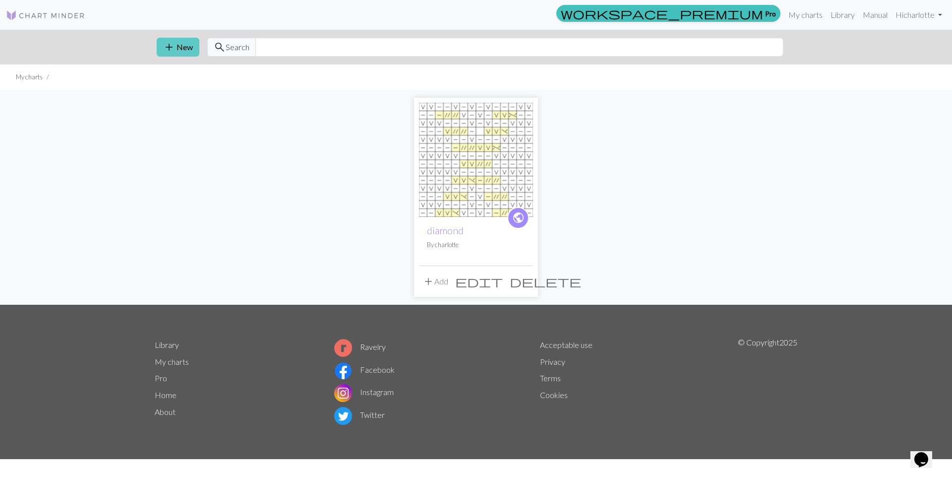
click at [195, 45] on button "add New" at bounding box center [178, 47] width 43 height 19
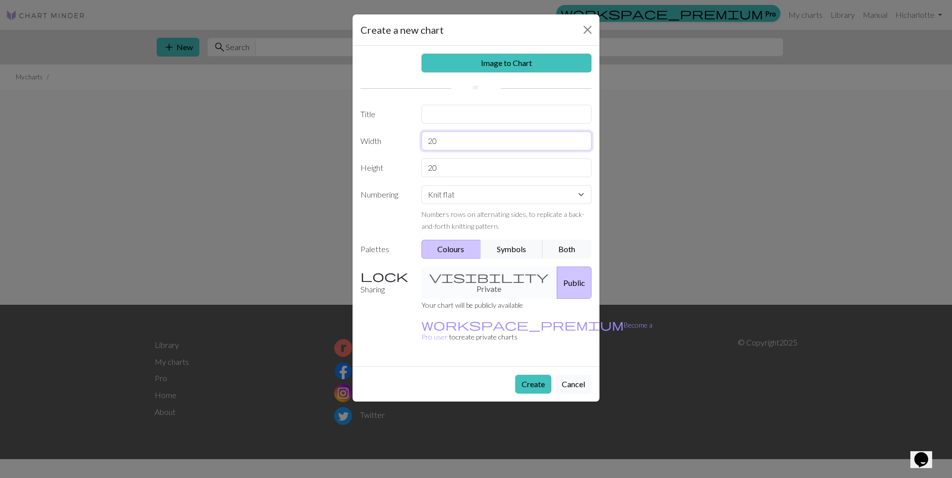
drag, startPoint x: 456, startPoint y: 136, endPoint x: 387, endPoint y: 136, distance: 68.4
click at [387, 136] on div "Width 20" at bounding box center [476, 140] width 243 height 19
type input "14"
click at [450, 158] on div "Image to Chart Title Width 14 Height 20 Numbering Knit flat Knit in the round L…" at bounding box center [476, 206] width 247 height 320
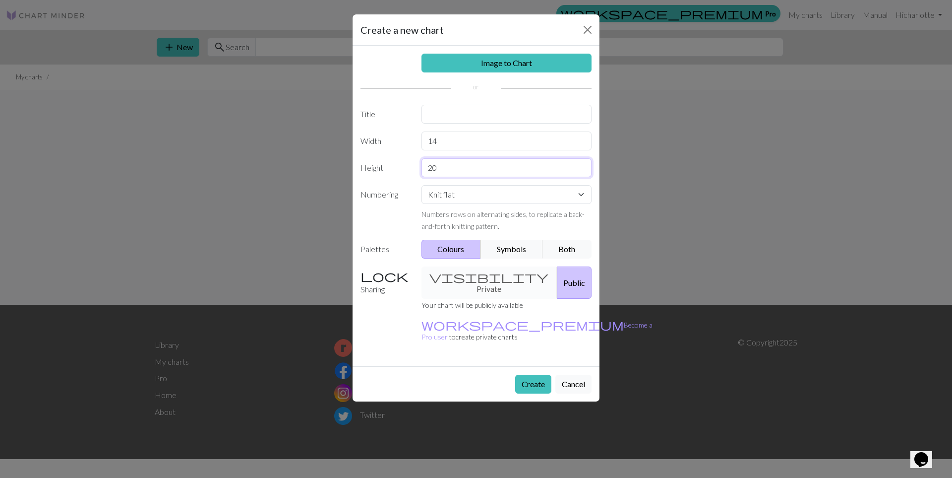
click at [429, 163] on input "20" at bounding box center [506, 167] width 171 height 19
type input "22"
click at [440, 120] on input "text" at bounding box center [506, 114] width 171 height 19
type input "di"
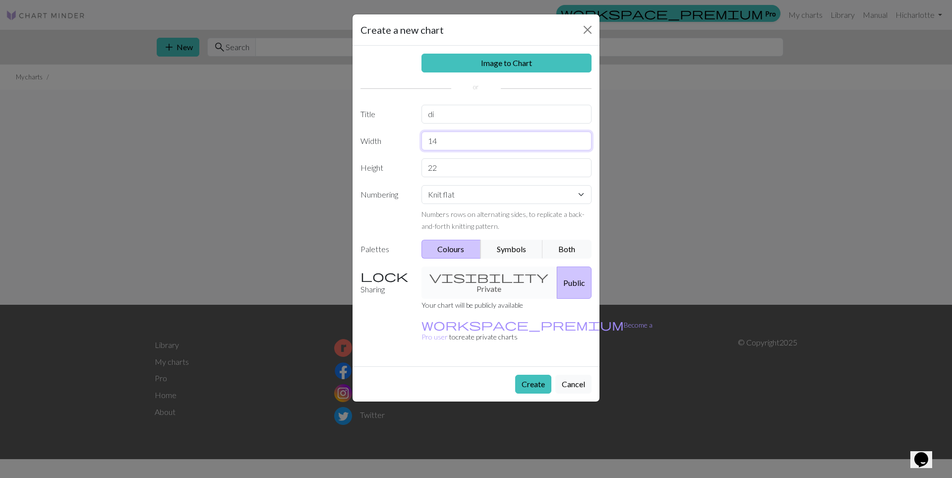
type input "m"
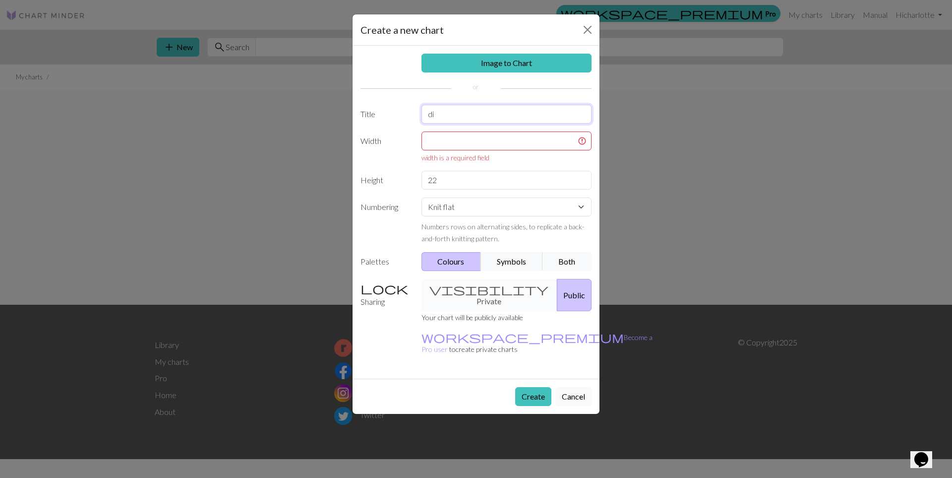
click at [502, 113] on input "di" at bounding box center [506, 114] width 171 height 19
type input "diamond empty"
click at [529, 387] on button "Create" at bounding box center [533, 396] width 36 height 19
click at [531, 145] on input "text" at bounding box center [506, 140] width 171 height 19
type input "14"
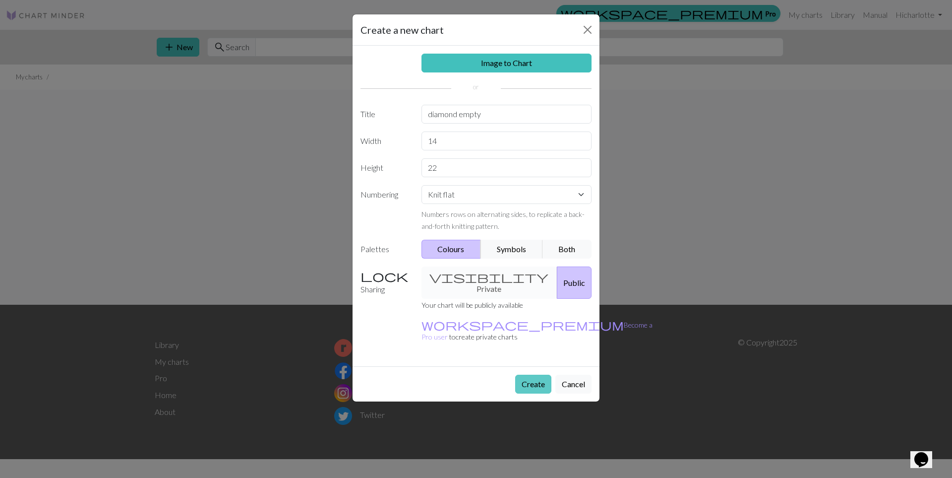
click at [528, 374] on button "Create" at bounding box center [533, 383] width 36 height 19
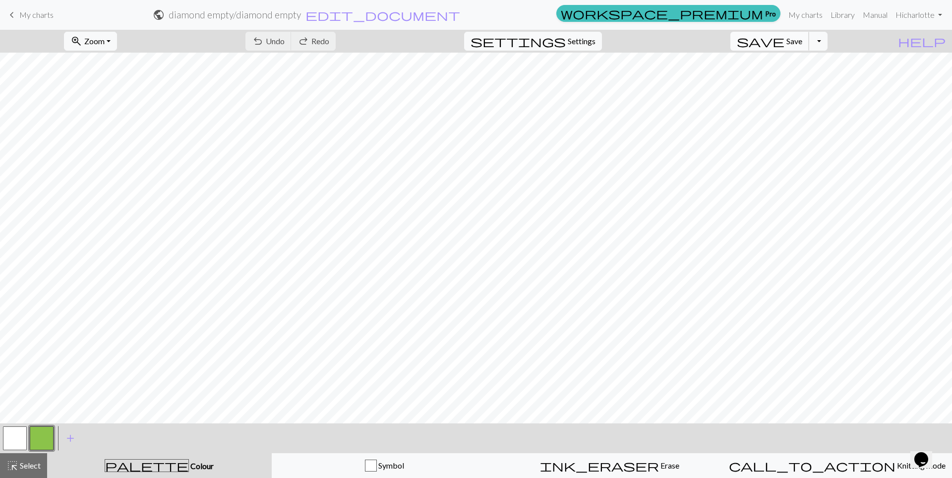
click at [808, 33] on button "save Save Save" at bounding box center [769, 41] width 79 height 19
click at [828, 41] on button "Toggle Dropdown" at bounding box center [818, 41] width 19 height 19
click at [798, 74] on button "save_alt Download" at bounding box center [745, 79] width 164 height 16
click at [466, 31] on button "Download" at bounding box center [452, 32] width 48 height 19
